Goal: Information Seeking & Learning: Learn about a topic

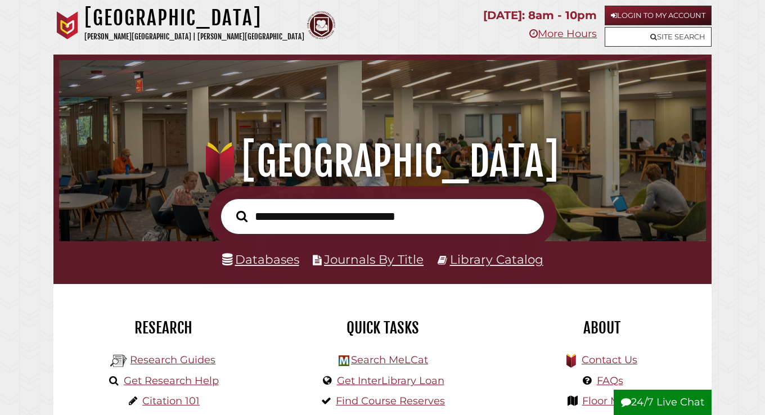
scroll to position [214, 641]
click at [626, 17] on link "Login to My Account" at bounding box center [658, 16] width 107 height 20
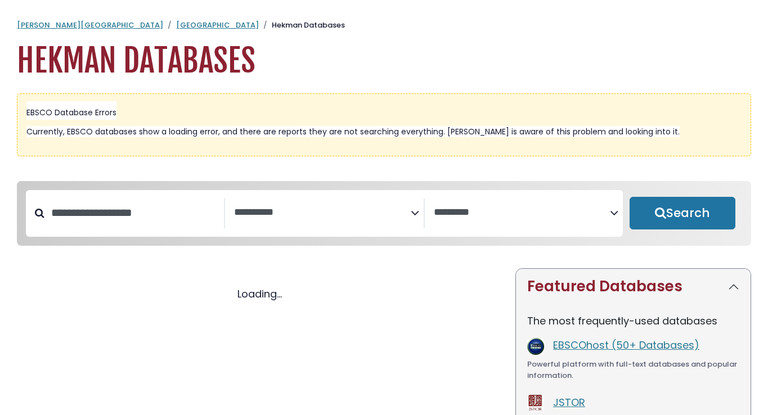
select select "Database Subject Filter"
select select "Database Vendors Filter"
select select "Database Subject Filter"
select select "Database Vendors Filter"
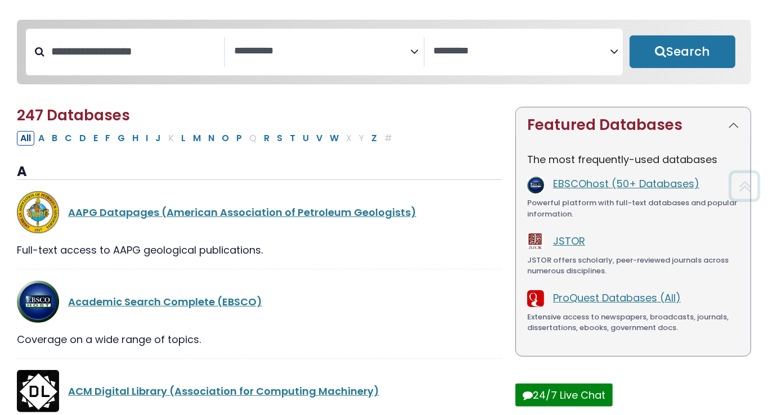
scroll to position [162, 0]
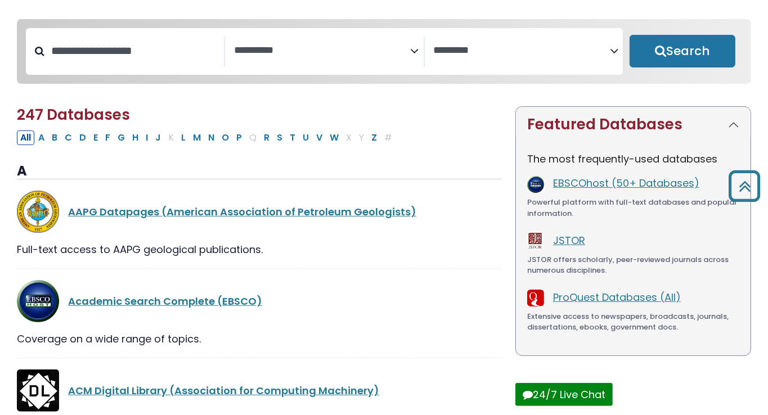
click at [275, 46] on textarea "Search" at bounding box center [322, 51] width 176 height 12
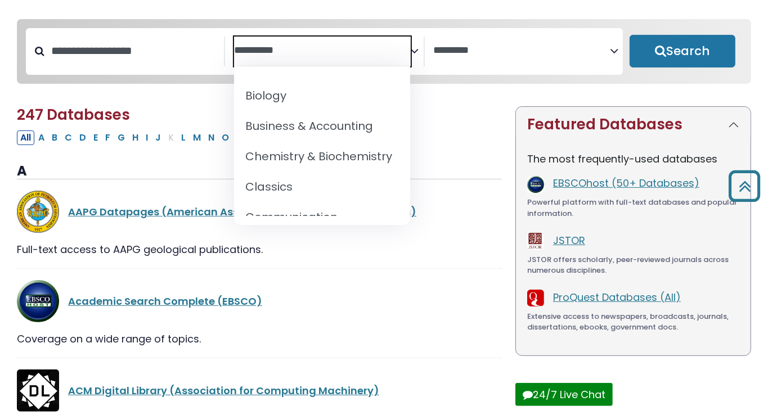
scroll to position [147, 0]
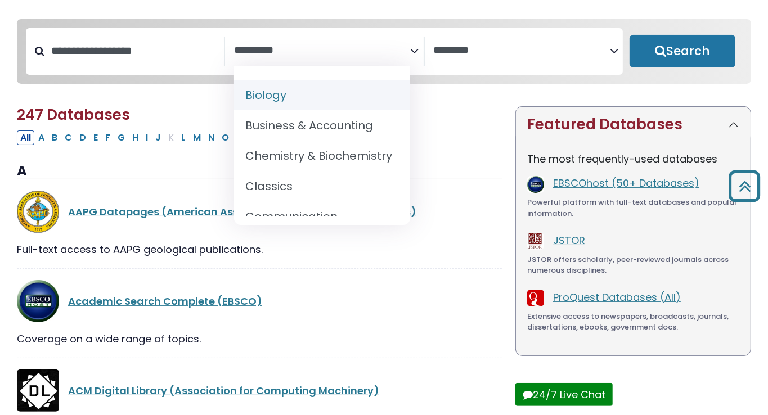
select select "*****"
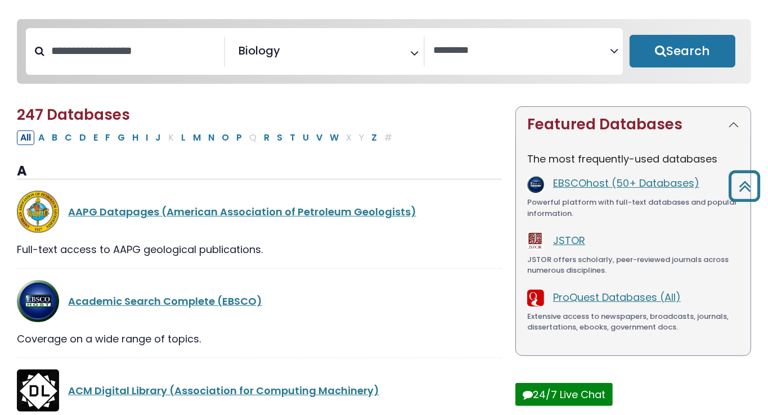
click at [700, 35] on div "Clear Filters Search" at bounding box center [682, 51] width 119 height 47
click at [694, 59] on button "Search" at bounding box center [683, 51] width 106 height 33
select select "Database Vendors Filter"
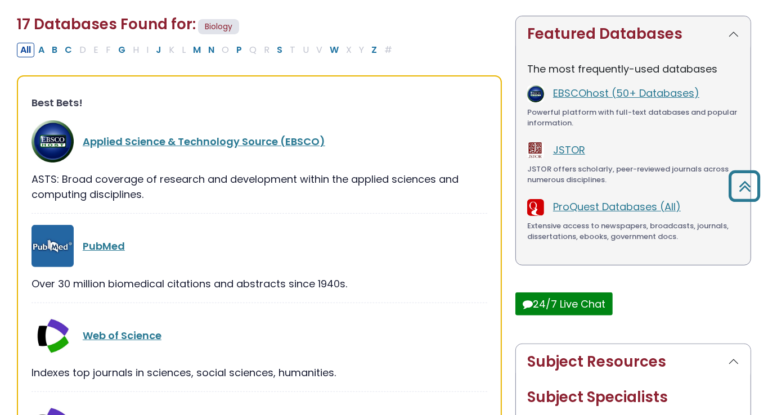
scroll to position [251, 0]
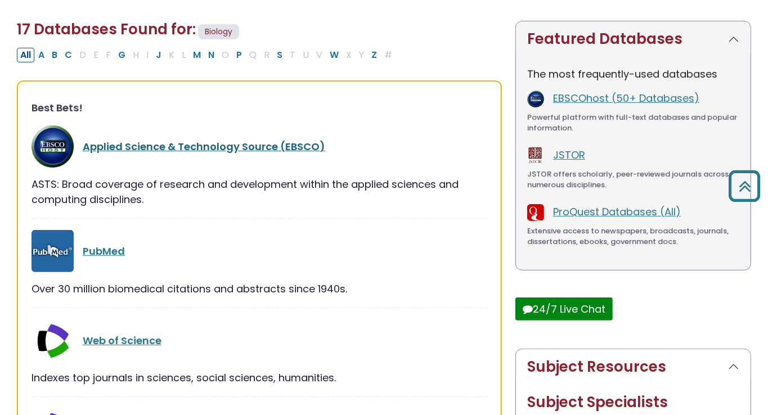
click at [266, 144] on link "Applied Science & Technology Source (EBSCO)" at bounding box center [204, 147] width 242 height 14
